Goal: Task Accomplishment & Management: Manage account settings

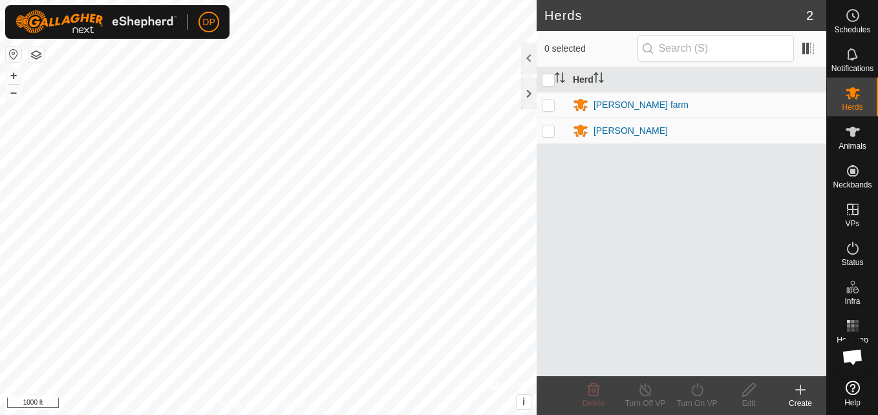
scroll to position [1318, 0]
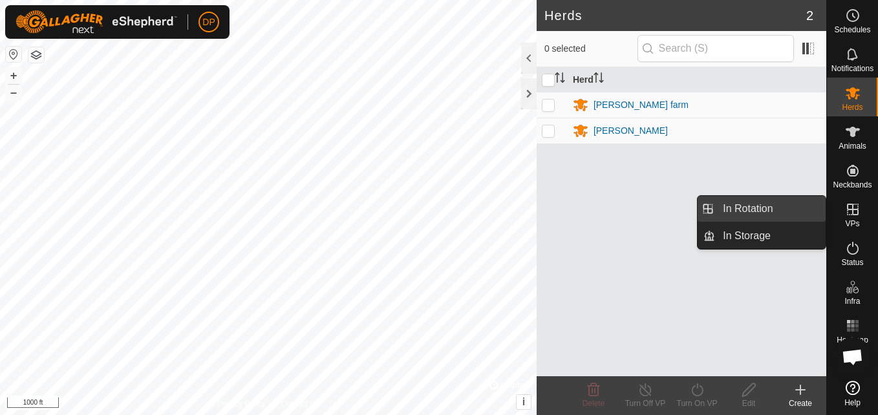
click at [794, 204] on link "In Rotation" at bounding box center [770, 209] width 111 height 26
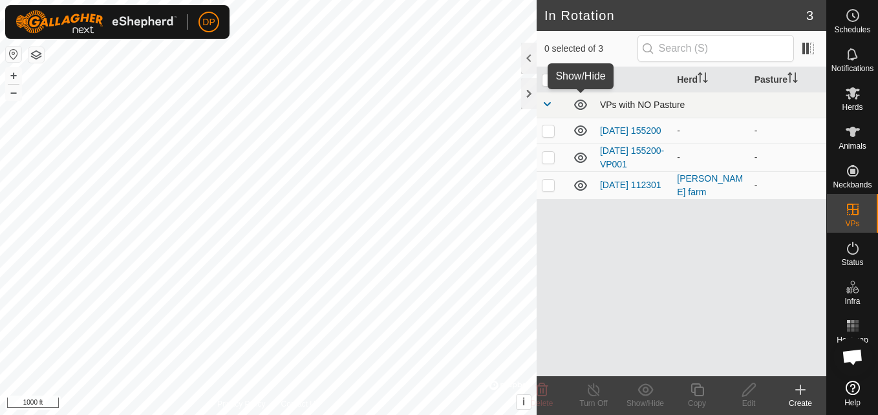
click at [578, 103] on icon at bounding box center [581, 105] width 16 height 16
click at [578, 187] on icon at bounding box center [581, 186] width 16 height 16
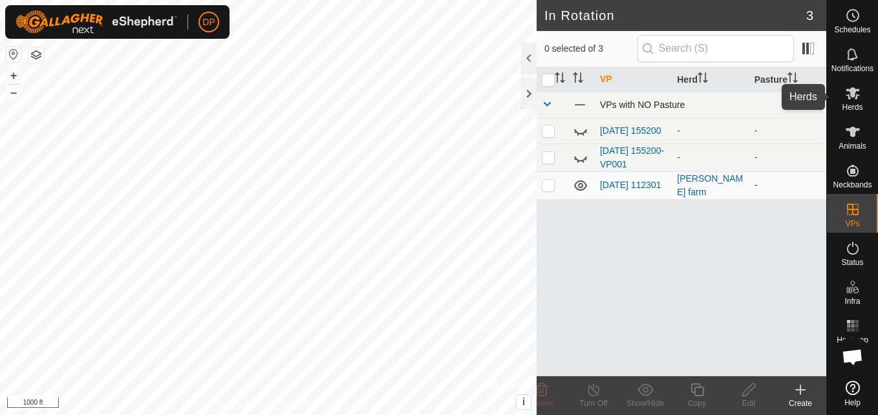
click at [849, 95] on icon at bounding box center [853, 93] width 16 height 16
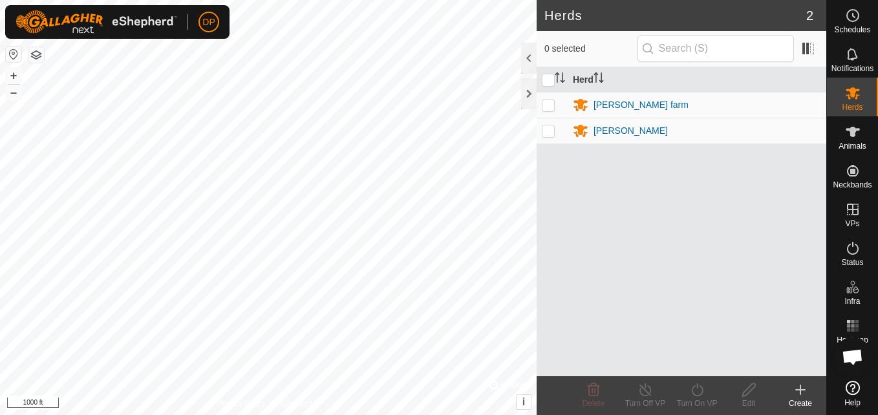
click at [546, 105] on p-checkbox at bounding box center [548, 105] width 13 height 10
checkbox input "true"
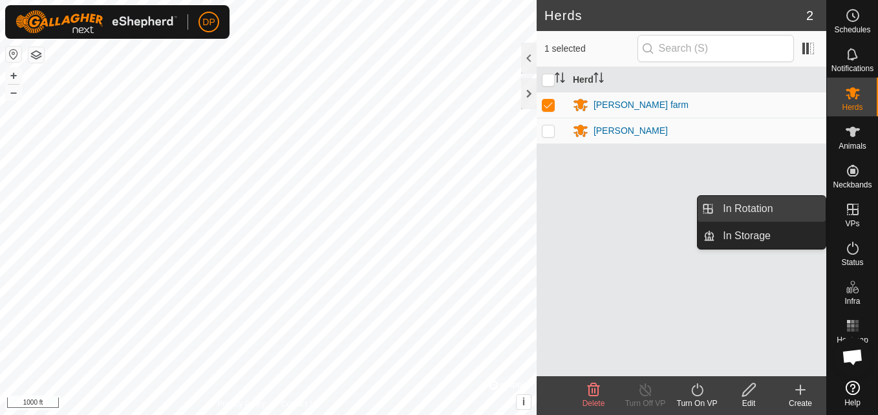
click at [805, 209] on link "In Rotation" at bounding box center [770, 209] width 111 height 26
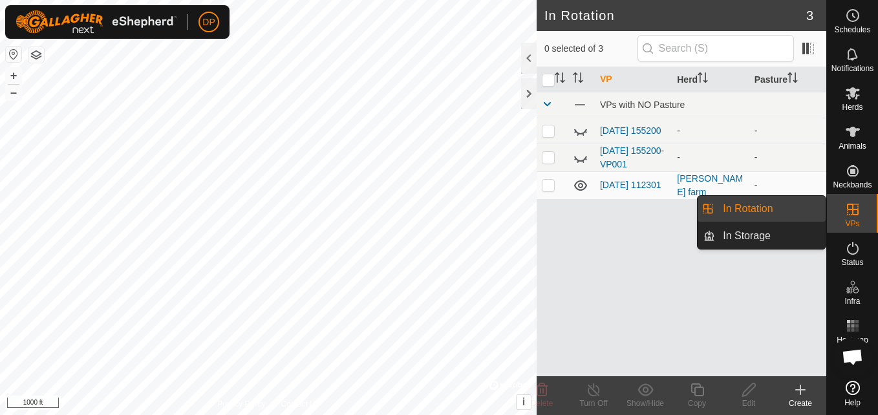
click at [770, 209] on link "In Rotation" at bounding box center [770, 209] width 111 height 26
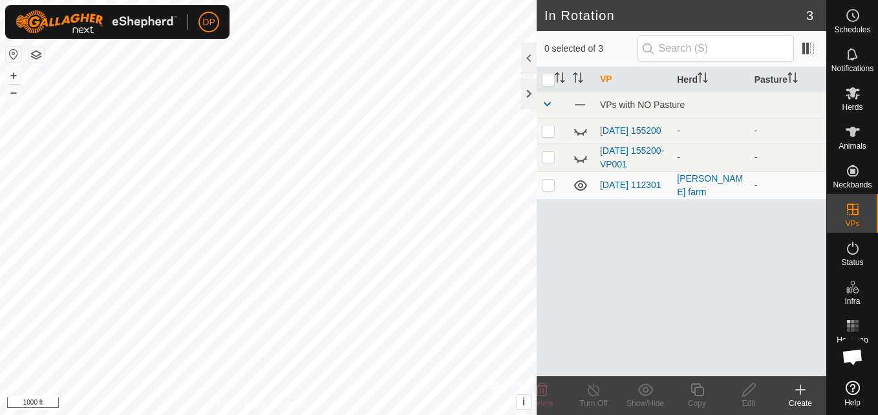
click at [549, 189] on p-checkbox at bounding box center [548, 185] width 13 height 10
checkbox input "true"
click at [595, 389] on icon at bounding box center [594, 390] width 16 height 16
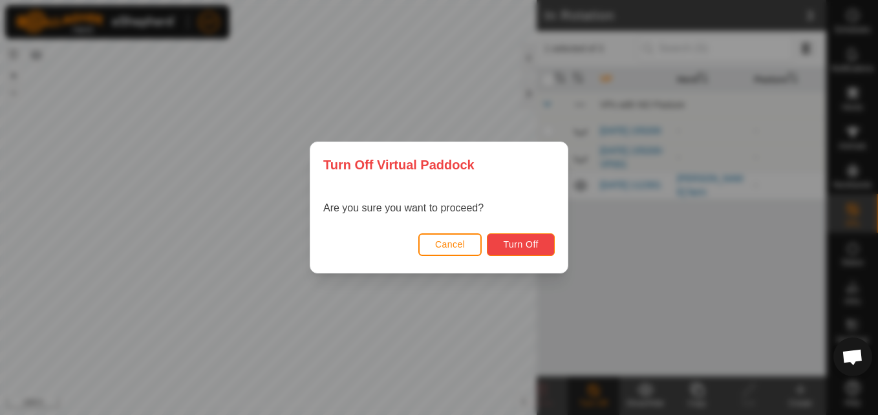
click at [518, 239] on span "Turn Off" at bounding box center [521, 244] width 36 height 10
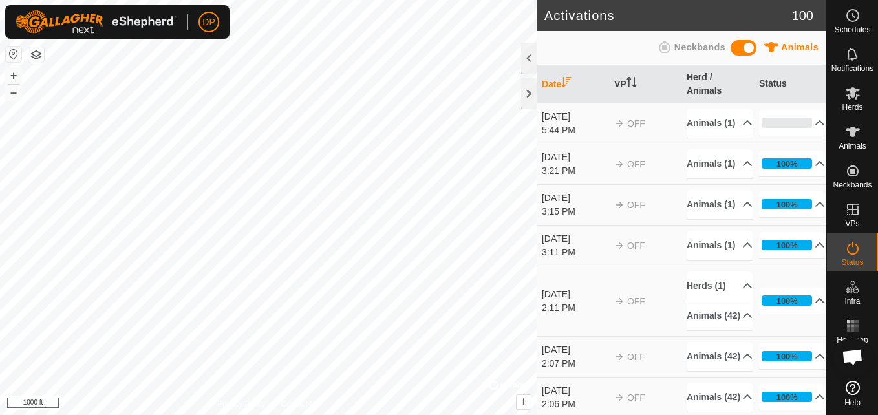
scroll to position [1318, 0]
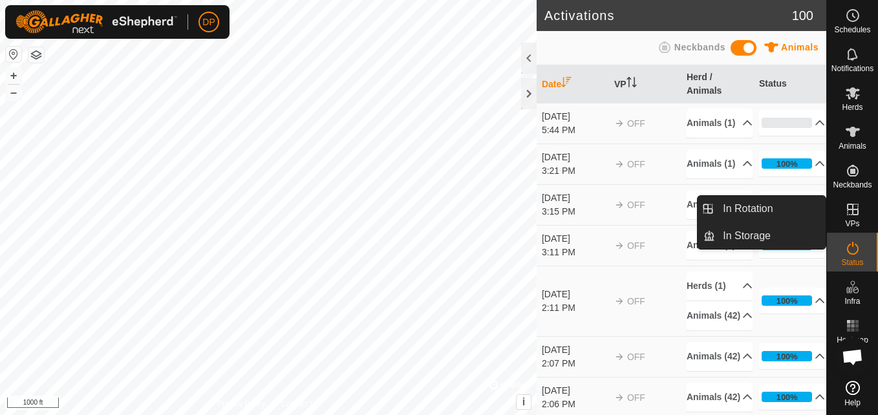
click at [856, 213] on icon at bounding box center [853, 210] width 16 height 16
click at [789, 204] on link "In Rotation" at bounding box center [770, 209] width 111 height 26
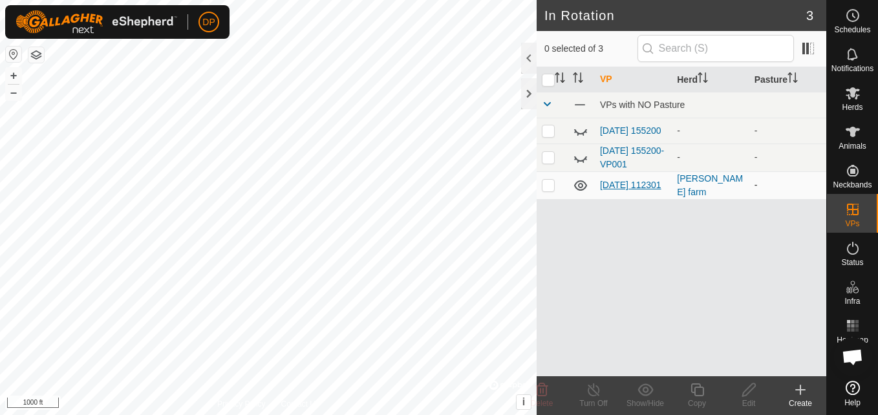
click at [605, 180] on link "[DATE] 112301" at bounding box center [630, 185] width 61 height 10
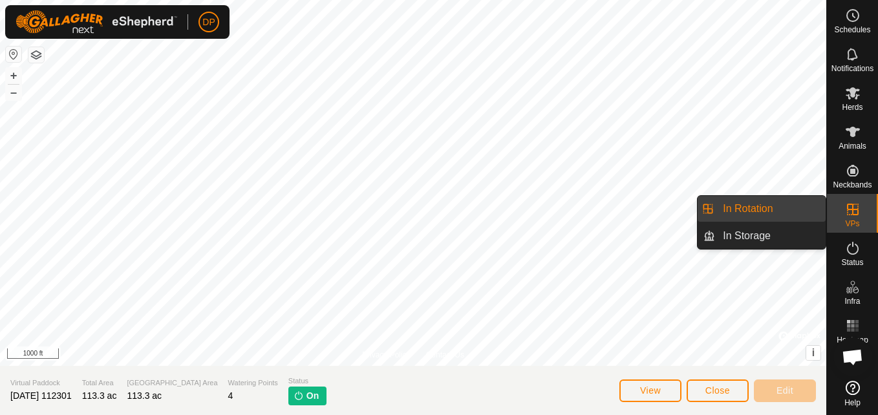
click at [801, 207] on link "In Rotation" at bounding box center [770, 209] width 111 height 26
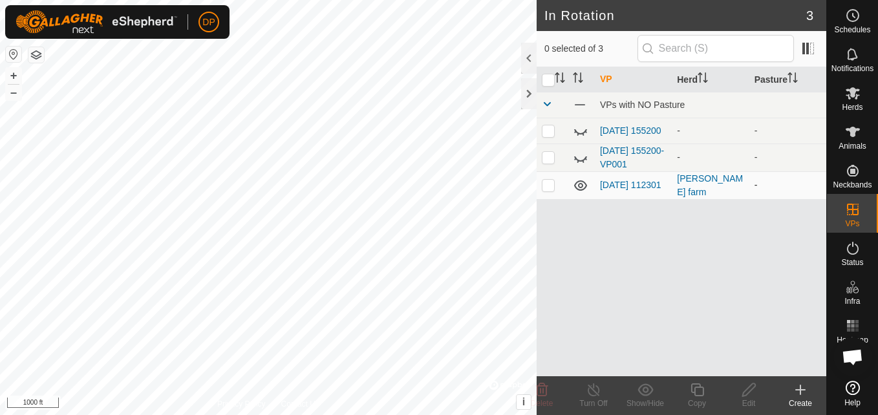
click at [578, 188] on icon at bounding box center [581, 186] width 16 height 16
click at [549, 190] on p-checkbox at bounding box center [548, 185] width 13 height 10
checkbox input "true"
click at [587, 389] on icon at bounding box center [593, 389] width 12 height 13
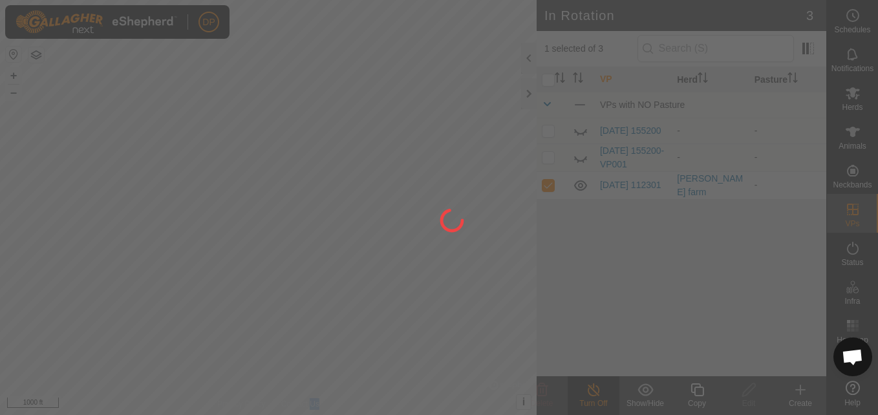
click at [587, 389] on div at bounding box center [439, 207] width 878 height 415
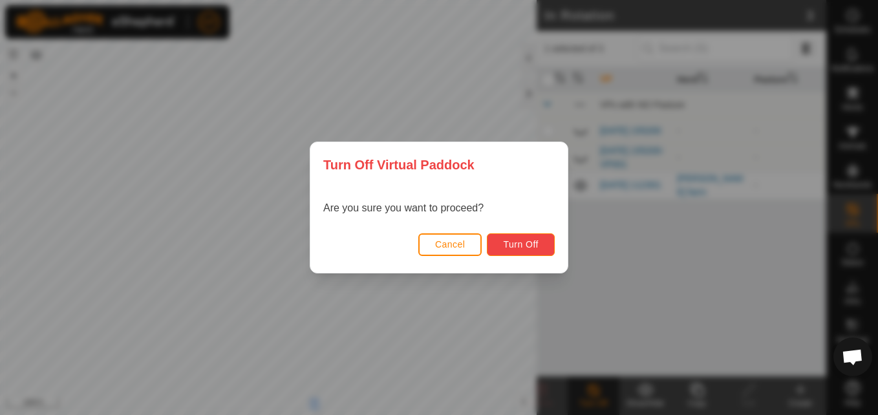
click at [516, 244] on span "Turn Off" at bounding box center [521, 244] width 36 height 10
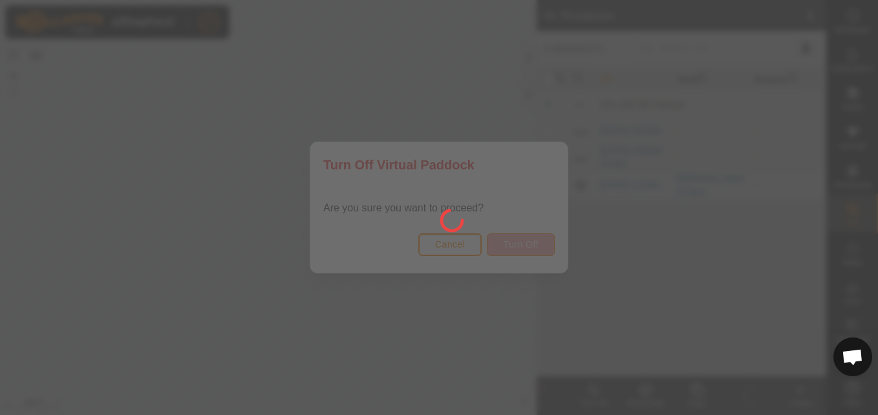
click at [516, 244] on div at bounding box center [439, 207] width 878 height 415
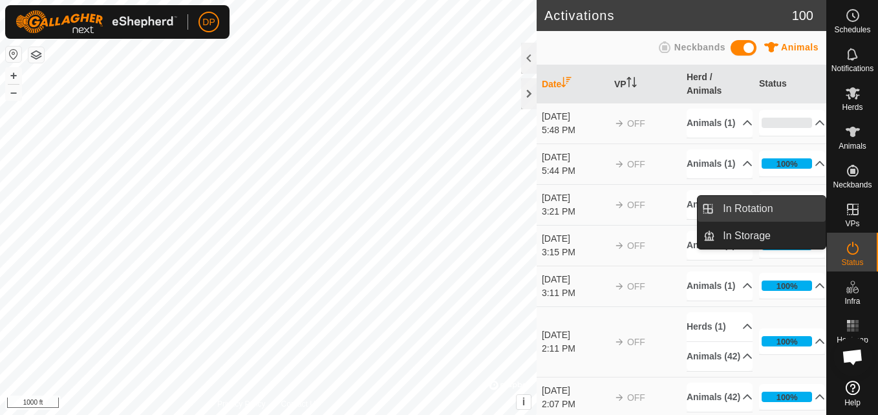
click at [750, 205] on link "In Rotation" at bounding box center [770, 209] width 111 height 26
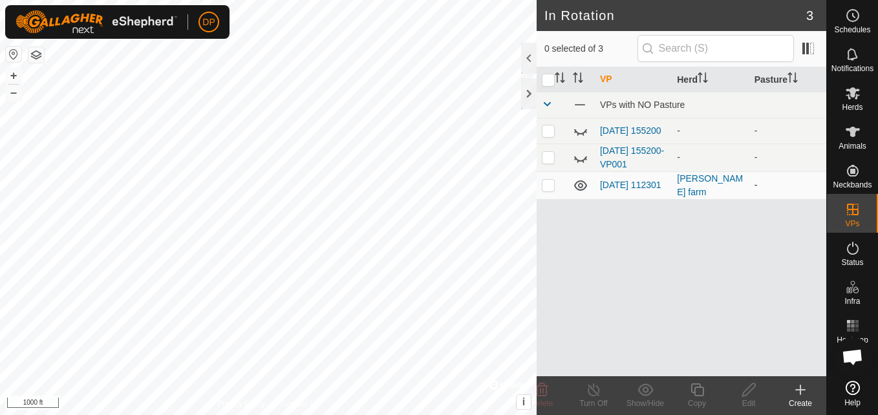
click at [577, 187] on icon at bounding box center [581, 186] width 16 height 16
click at [549, 190] on p-tablecheckbox at bounding box center [548, 185] width 13 height 10
checkbox input "true"
click at [586, 388] on icon at bounding box center [594, 390] width 16 height 16
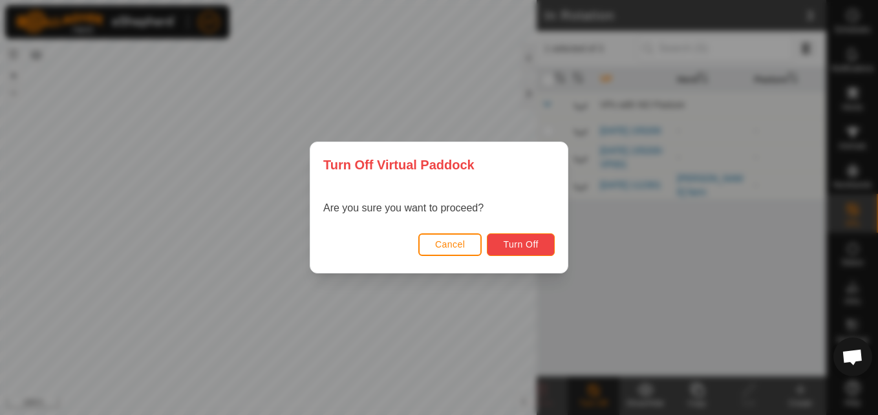
click at [523, 245] on span "Turn Off" at bounding box center [521, 244] width 36 height 10
